Goal: Use online tool/utility: Use online tool/utility

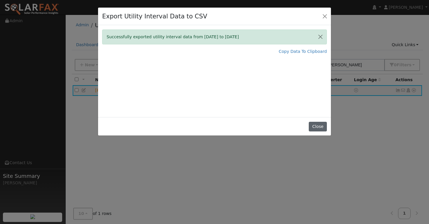
click at [316, 124] on button "Close" at bounding box center [318, 127] width 18 height 10
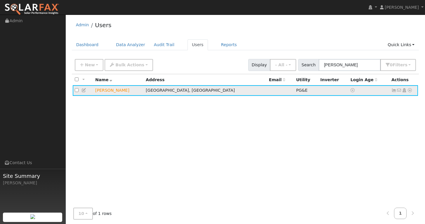
click at [101, 93] on td "[PERSON_NAME]" at bounding box center [118, 90] width 50 height 11
click at [220, 45] on link "Reports" at bounding box center [228, 44] width 25 height 11
click at [83, 90] on icon at bounding box center [83, 90] width 5 height 4
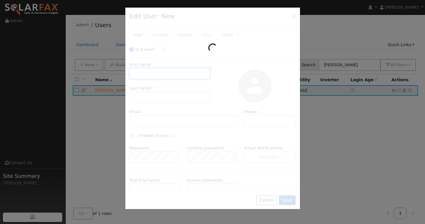
checkbox input "true"
type input "Judy"
type input "Boyce"
type input "(707) 685-1599"
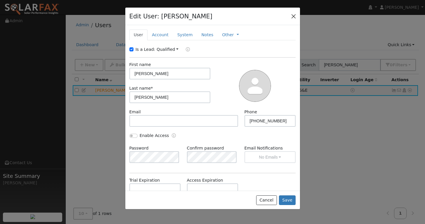
click at [294, 15] on button "button" at bounding box center [293, 16] width 8 height 8
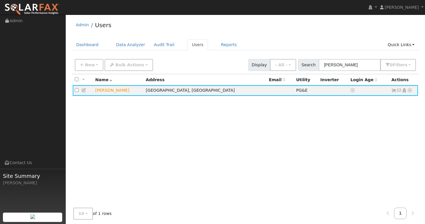
scroll to position [1, 0]
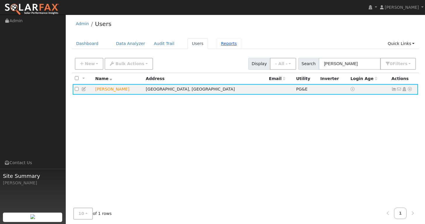
click at [223, 42] on link "Reports" at bounding box center [228, 43] width 25 height 11
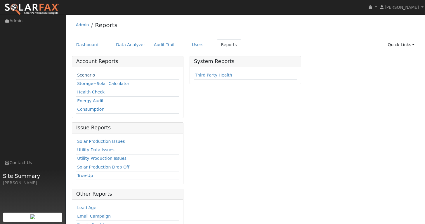
click at [86, 75] on link "Scenario" at bounding box center [86, 75] width 18 height 5
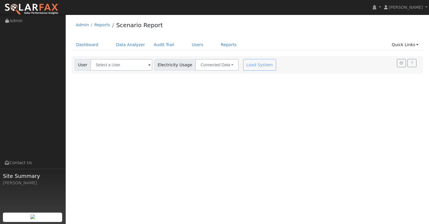
click at [148, 66] on span at bounding box center [149, 65] width 2 height 7
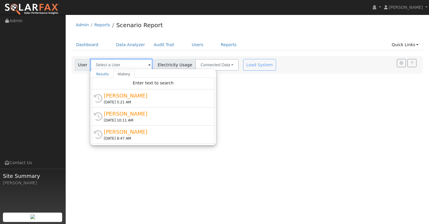
paste input "[PERSON_NAME]"
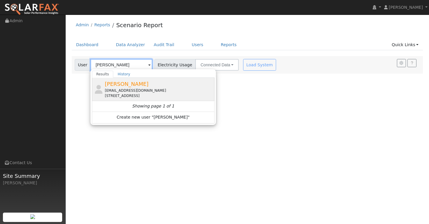
type input "[PERSON_NAME]"
click at [121, 86] on span "[PERSON_NAME]" at bounding box center [127, 84] width 44 height 6
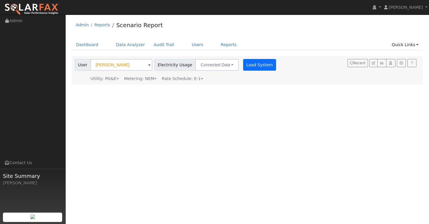
click at [243, 64] on button "Load System" at bounding box center [259, 65] width 33 height 12
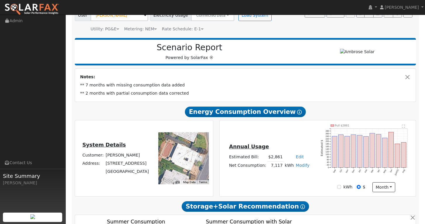
scroll to position [69, 0]
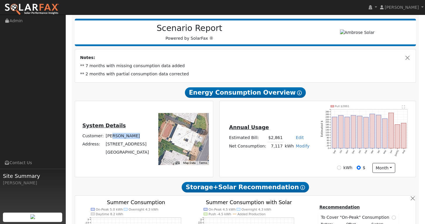
drag, startPoint x: 131, startPoint y: 135, endPoint x: 111, endPoint y: 133, distance: 20.6
click at [111, 133] on td "[PERSON_NAME]" at bounding box center [126, 136] width 45 height 8
click at [138, 136] on td "[PERSON_NAME]" at bounding box center [126, 136] width 45 height 8
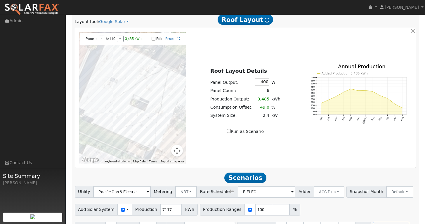
scroll to position [224, 0]
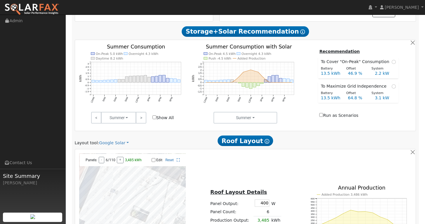
drag, startPoint x: 126, startPoint y: 198, endPoint x: 126, endPoint y: 187, distance: 10.8
click at [126, 187] on div at bounding box center [132, 218] width 107 height 131
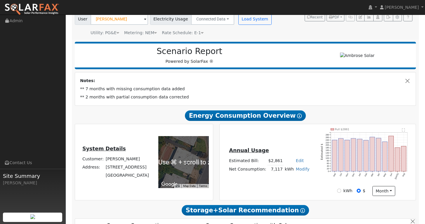
scroll to position [85, 0]
